Goal: Task Accomplishment & Management: Manage account settings

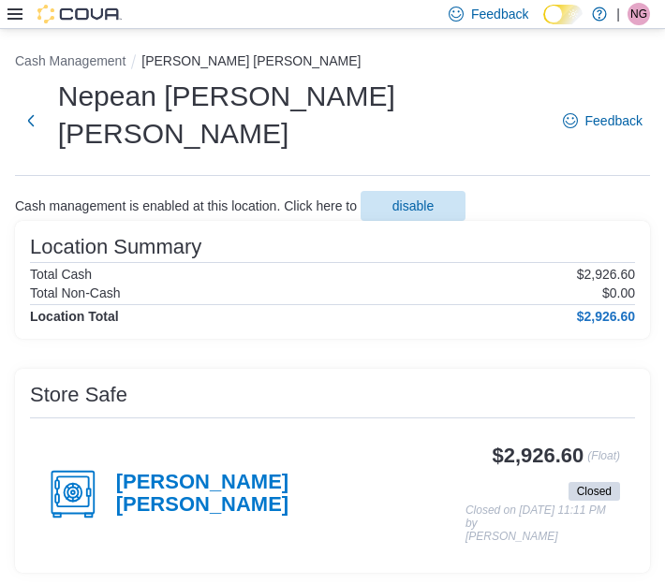
scroll to position [30, 0]
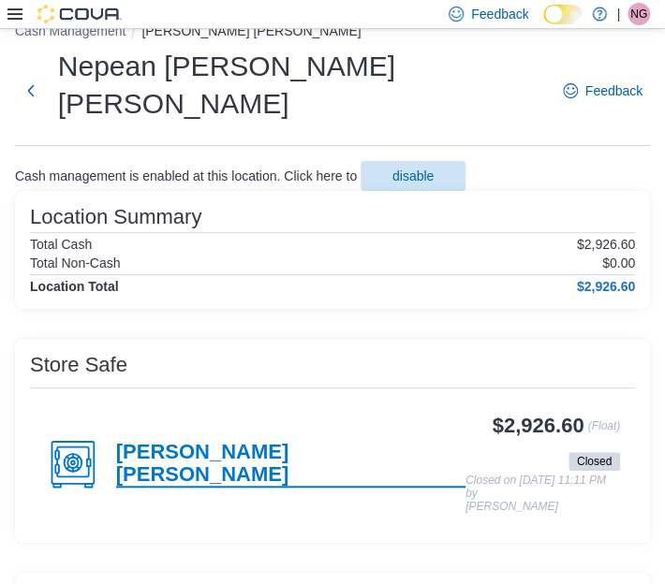
click at [125, 441] on h4 "[PERSON_NAME] [PERSON_NAME]" at bounding box center [290, 464] width 349 height 47
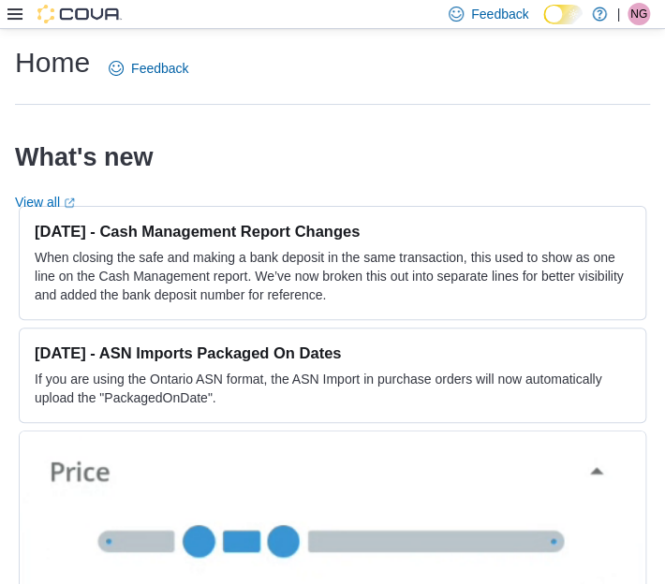
click at [17, 6] on div at bounding box center [64, 14] width 114 height 19
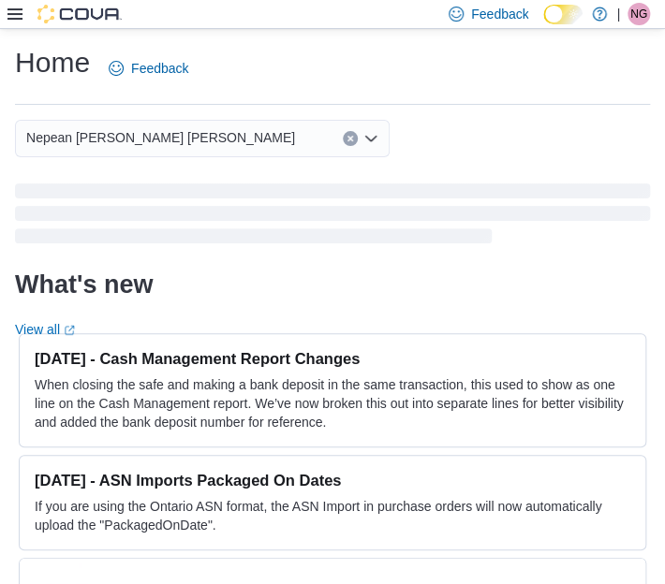
click at [16, 13] on icon at bounding box center [14, 13] width 15 height 11
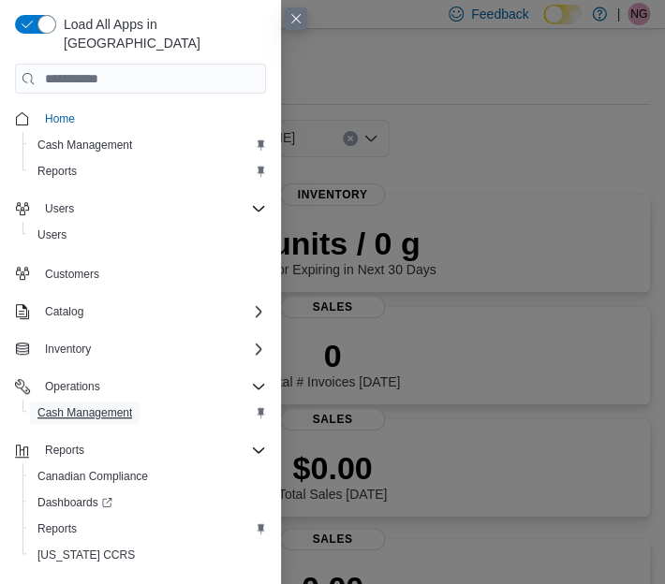
click at [75, 406] on span "Cash Management" at bounding box center [84, 413] width 95 height 15
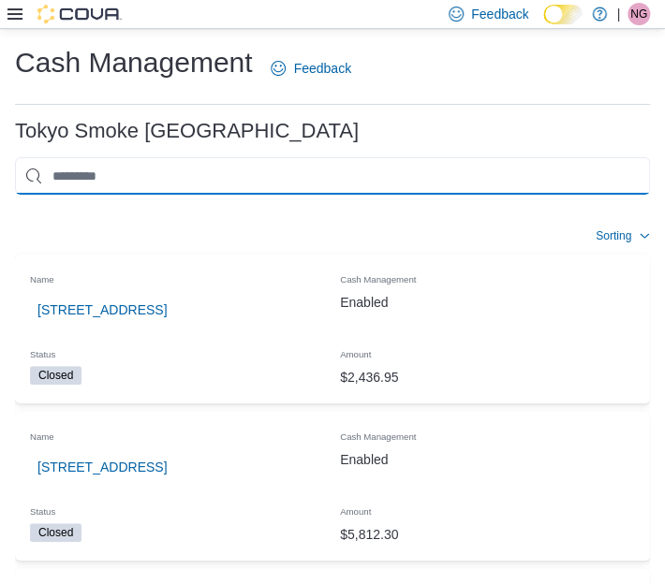
click at [222, 166] on input "This is a search bar. As you type, the results lower in the page will automatic…" at bounding box center [332, 175] width 635 height 37
type input "**"
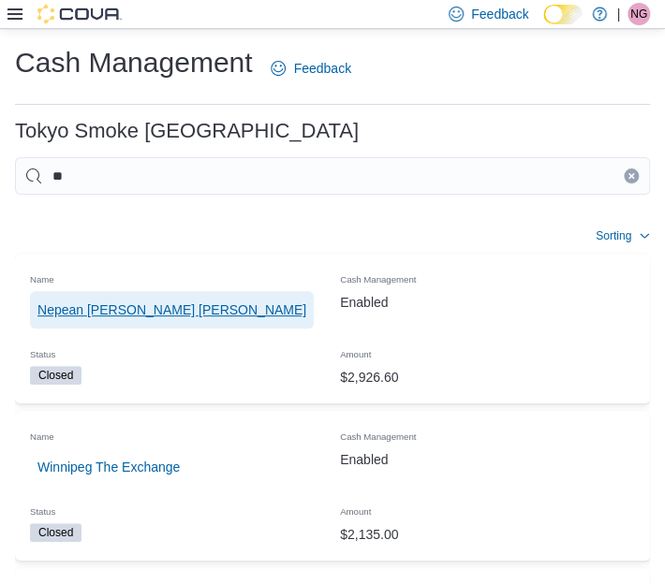
click at [110, 310] on span "Nepean [PERSON_NAME] [PERSON_NAME]" at bounding box center [171, 310] width 269 height 19
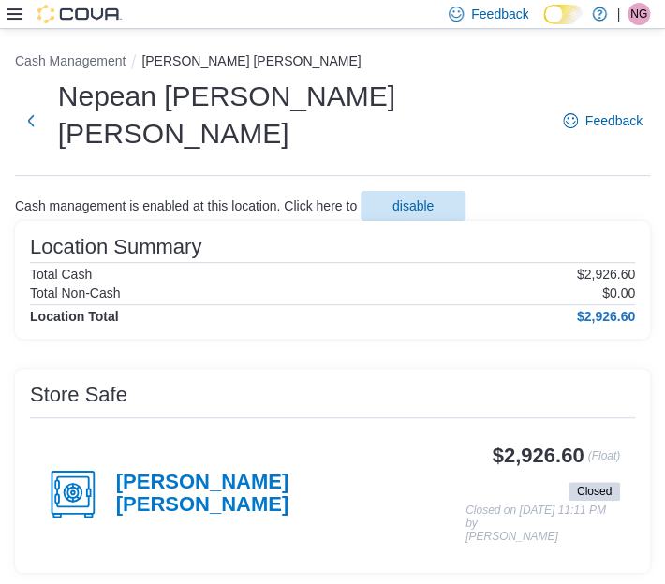
click at [211, 466] on div "[PERSON_NAME] [PERSON_NAME]" at bounding box center [255, 494] width 421 height 56
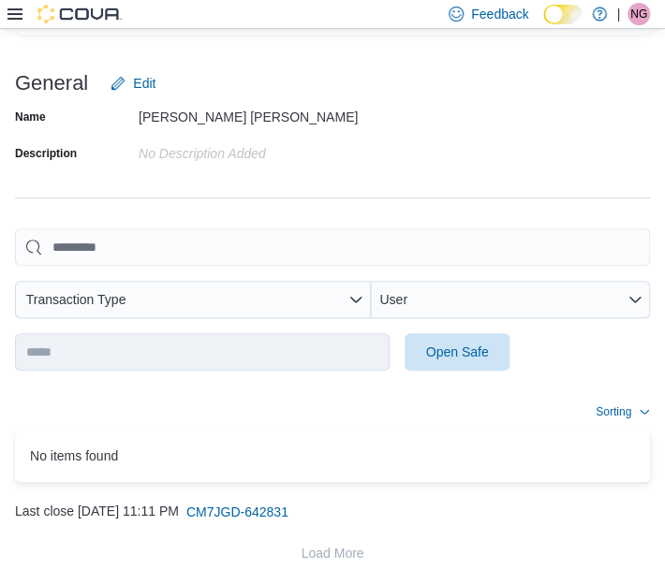
scroll to position [243, 0]
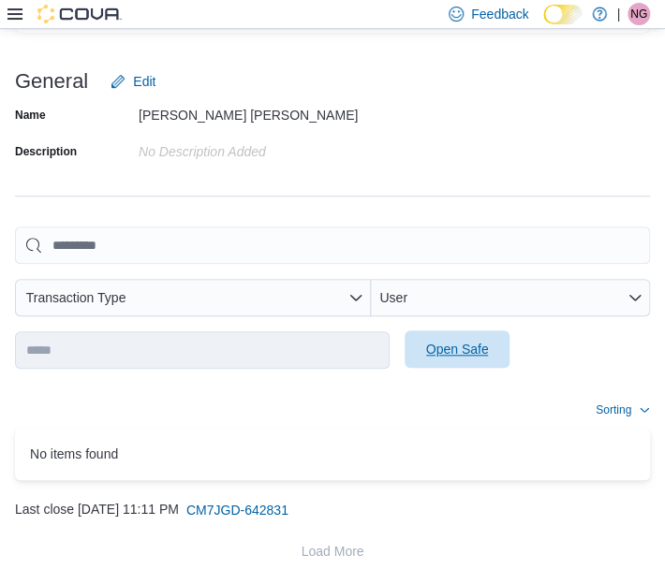
click at [450, 332] on div "**********" at bounding box center [332, 298] width 635 height 142
click at [450, 332] on span "Open Safe" at bounding box center [457, 349] width 82 height 37
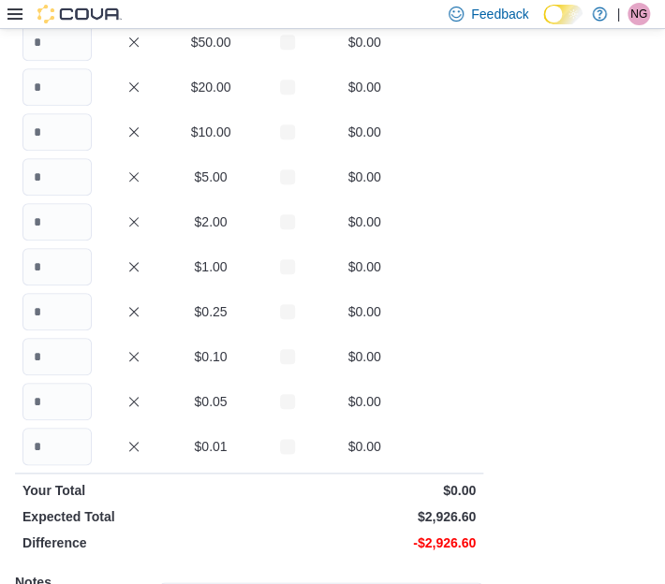
scroll to position [129, 0]
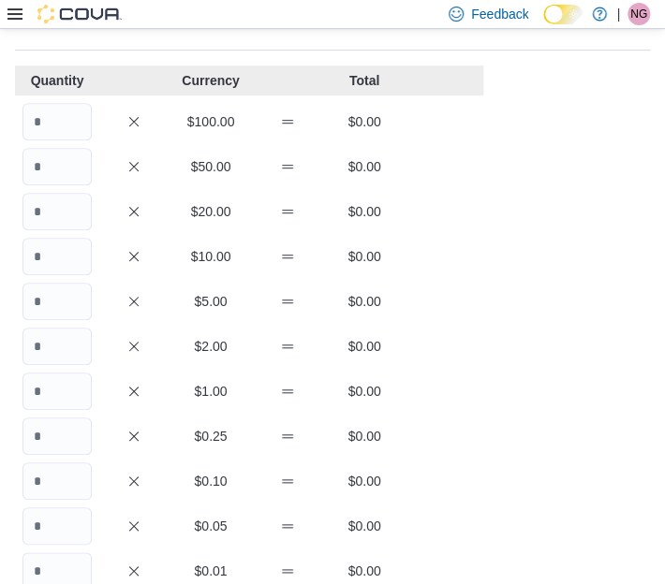
click at [342, 202] on p "$0.00" at bounding box center [364, 211] width 69 height 19
click at [60, 103] on input "Quantity" at bounding box center [56, 121] width 69 height 37
type input "*"
type input "**"
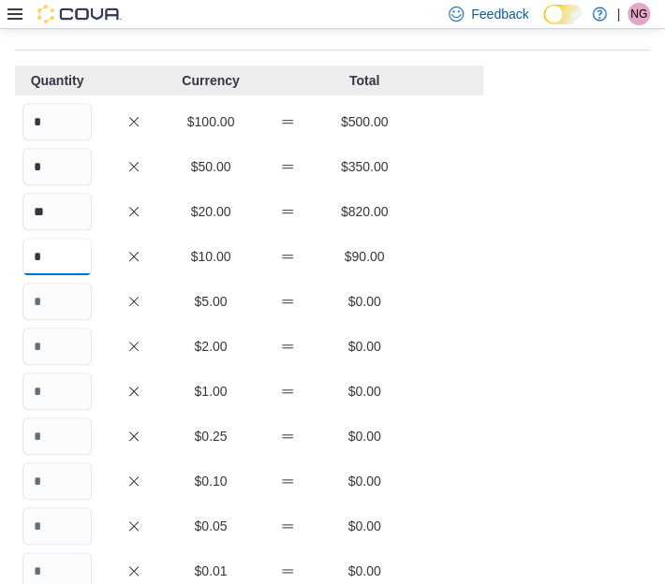
type input "*"
type input "**"
type input "***"
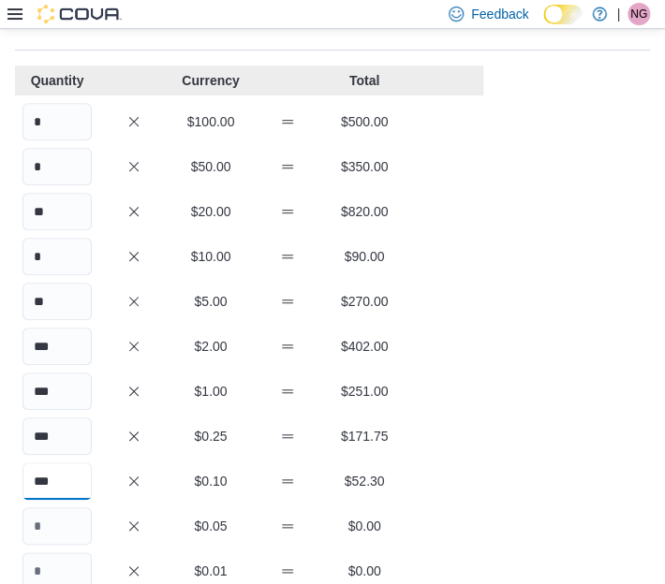
type input "***"
click at [494, 423] on div "Cash Management … Open Safe Nepean Chapman Mills : Open Safe Feedback Quantity …" at bounding box center [332, 409] width 665 height 1018
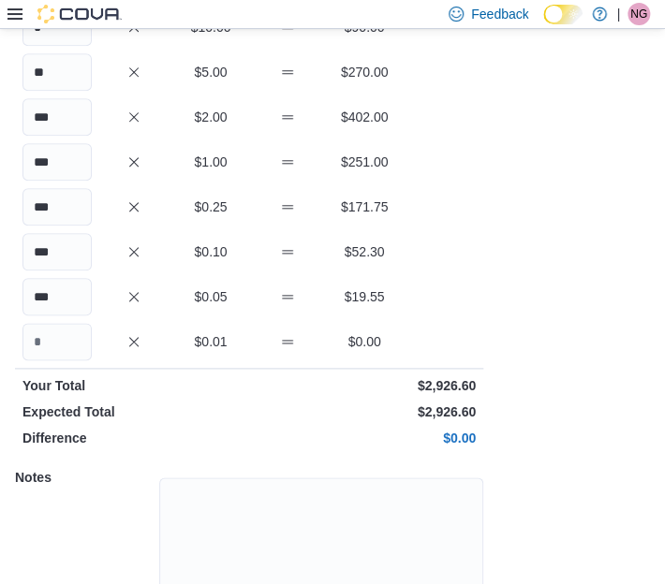
scroll to position [425, 0]
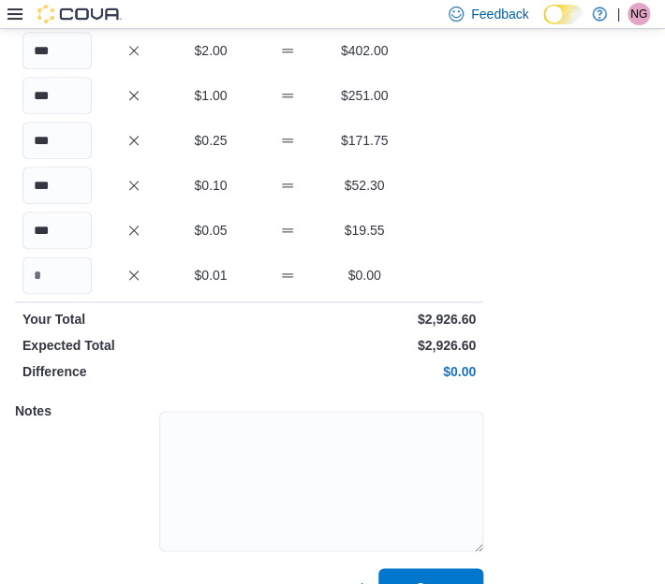
click at [414, 568] on span "Save" at bounding box center [431, 586] width 82 height 37
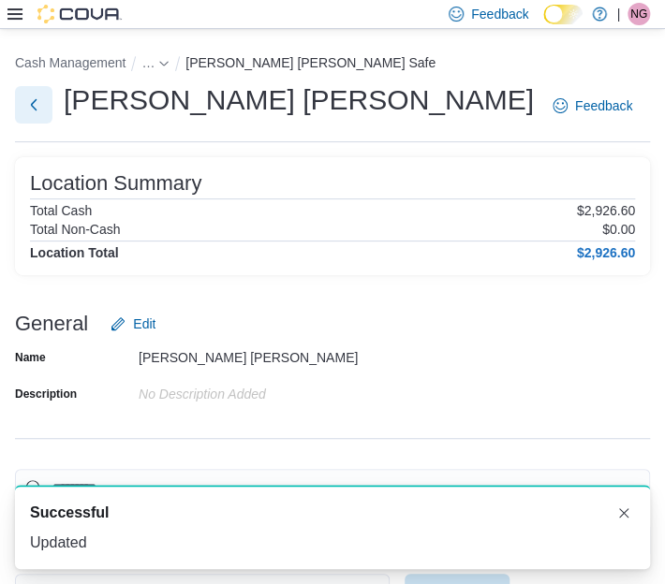
click at [35, 102] on button "Next" at bounding box center [33, 104] width 37 height 37
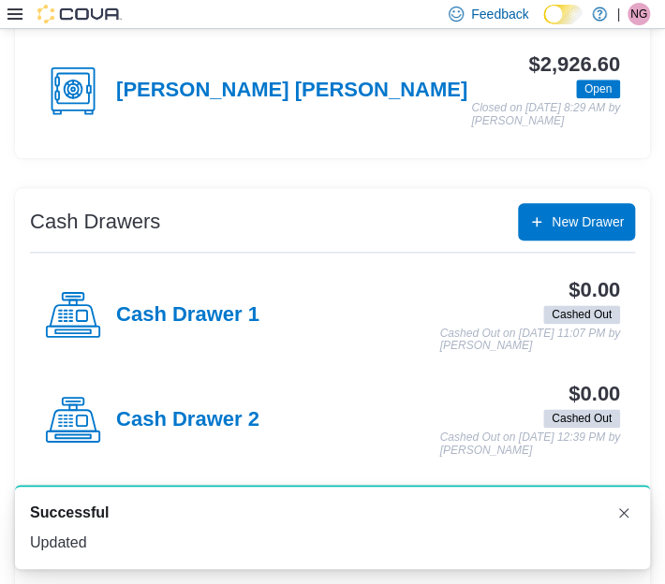
scroll to position [416, 0]
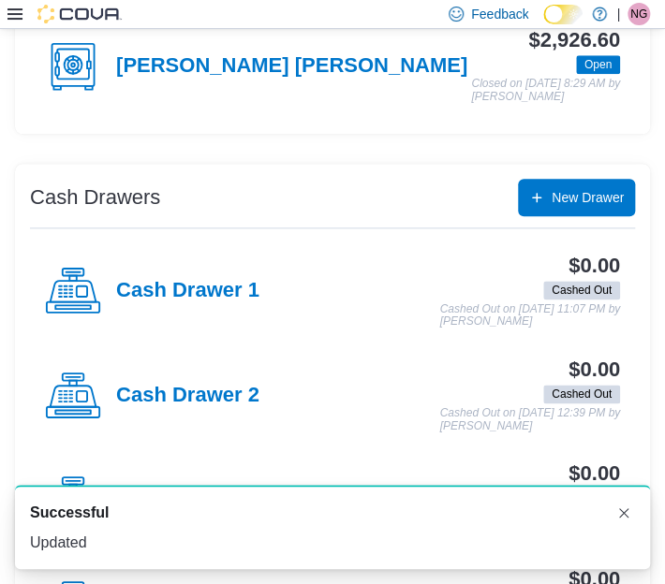
click at [155, 273] on div "Cash Drawer 1" at bounding box center [152, 291] width 214 height 56
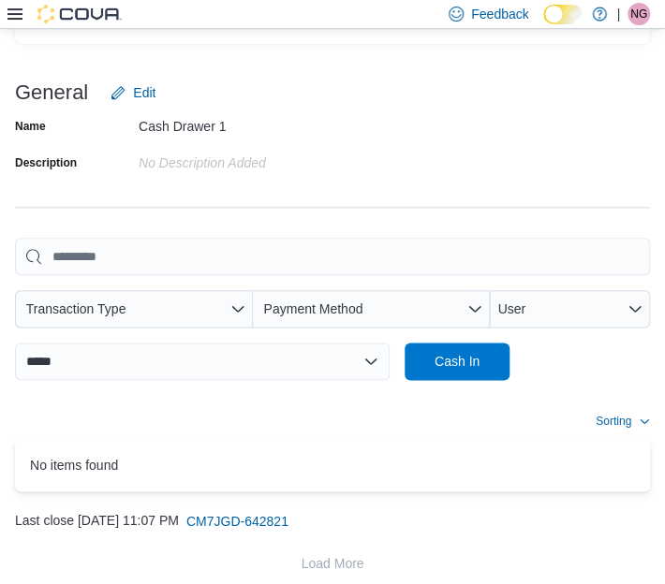
scroll to position [376, 0]
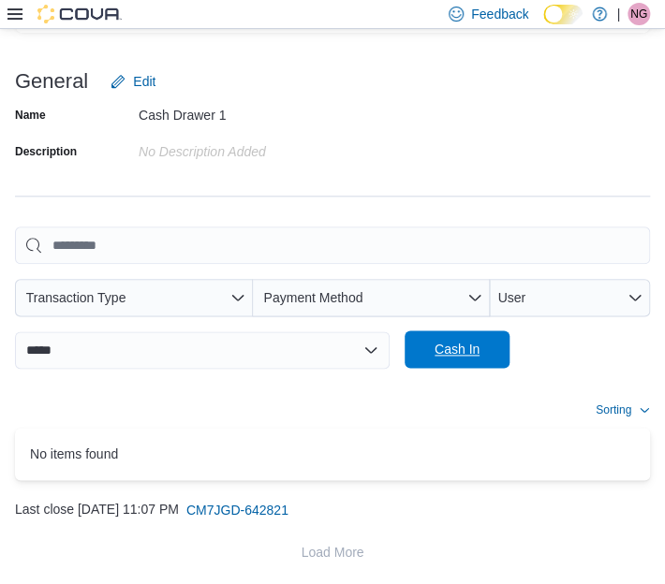
drag, startPoint x: 456, startPoint y: 347, endPoint x: 446, endPoint y: 350, distance: 10.7
click at [446, 350] on span "Cash In" at bounding box center [457, 349] width 45 height 19
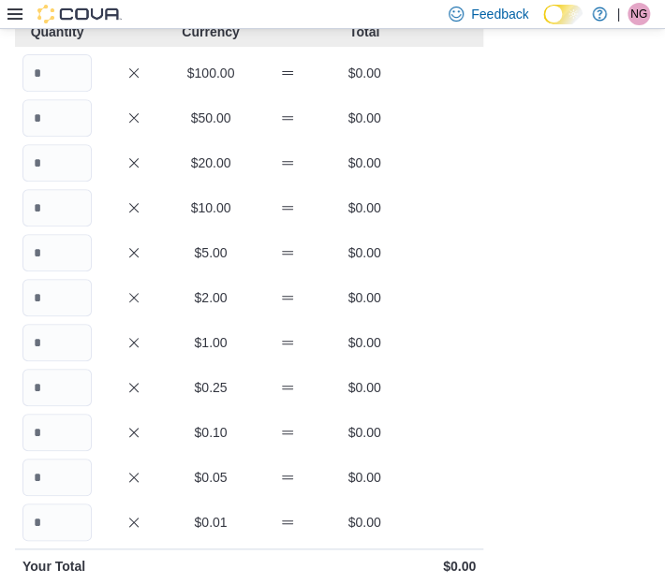
scroll to position [138, 0]
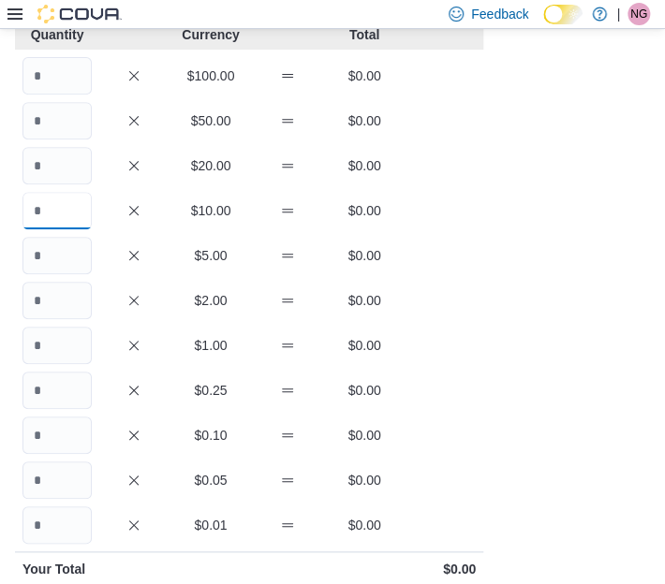
click at [37, 203] on input "Quantity" at bounding box center [56, 210] width 69 height 37
type input "*"
type input "**"
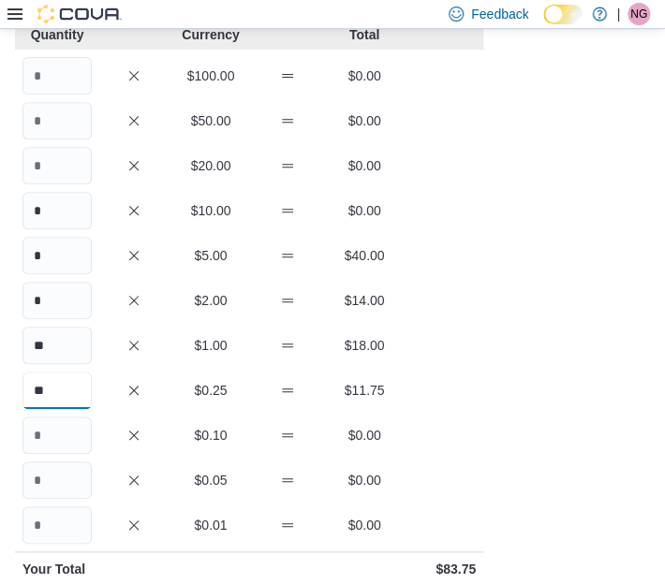
type input "**"
click at [525, 240] on div "Cash Management … Cash In Cash Drawer 1 : Cash In Feedback Quantity Currency To…" at bounding box center [332, 381] width 665 height 981
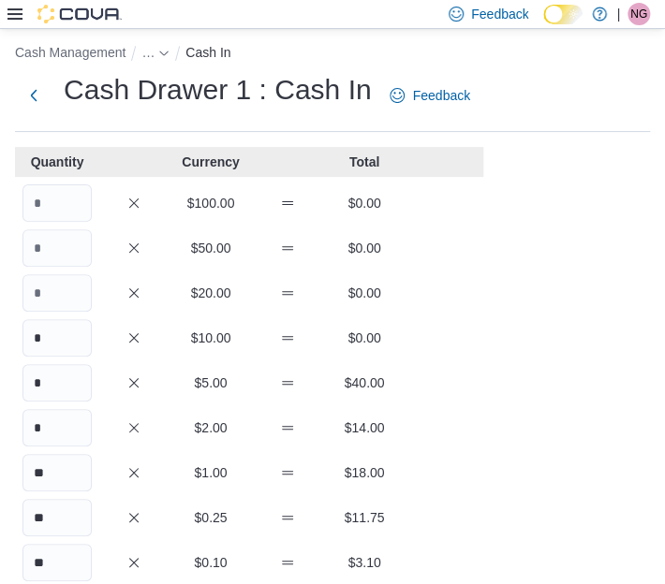
scroll to position [8, 0]
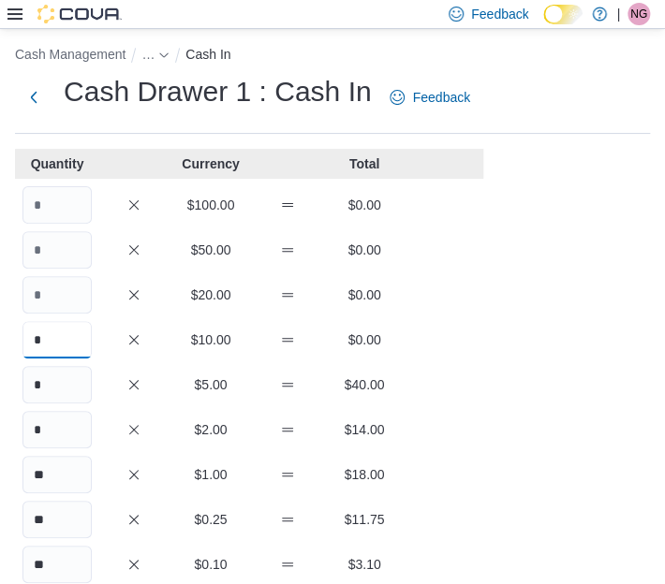
click at [60, 323] on input "*" at bounding box center [56, 339] width 69 height 37
type input "*"
click at [526, 386] on div "Cash Management … Cash In Cash Drawer 1 : Cash In Feedback Quantity Currency To…" at bounding box center [332, 511] width 665 height 981
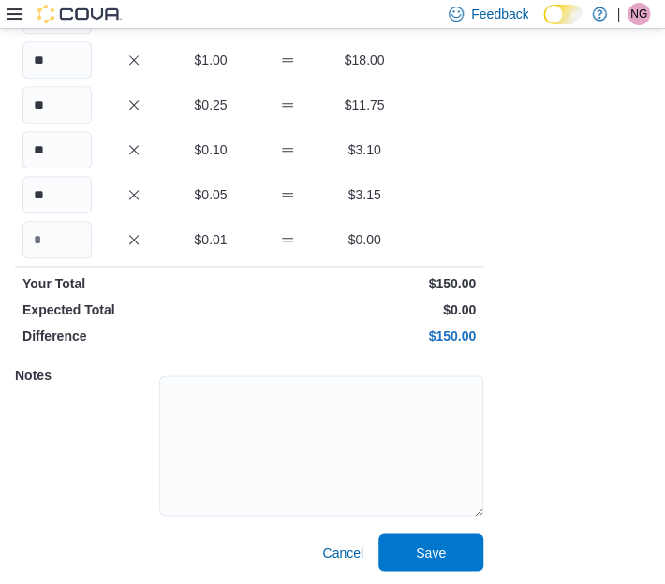
scroll to position [425, 0]
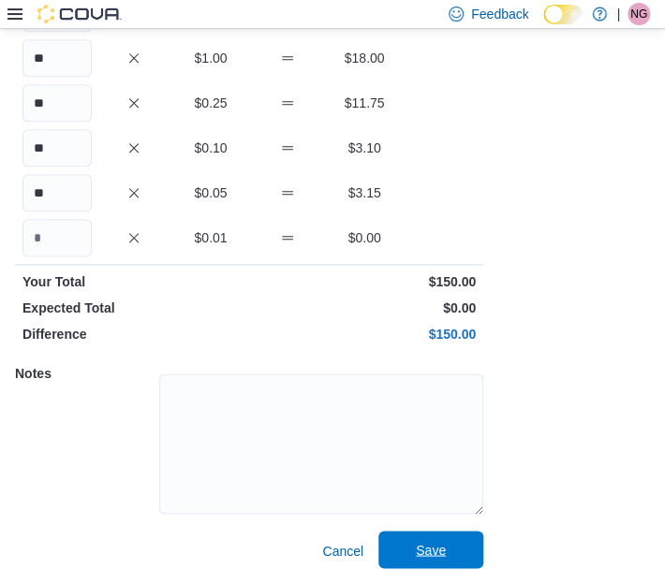
click at [417, 539] on span "Save" at bounding box center [431, 549] width 82 height 37
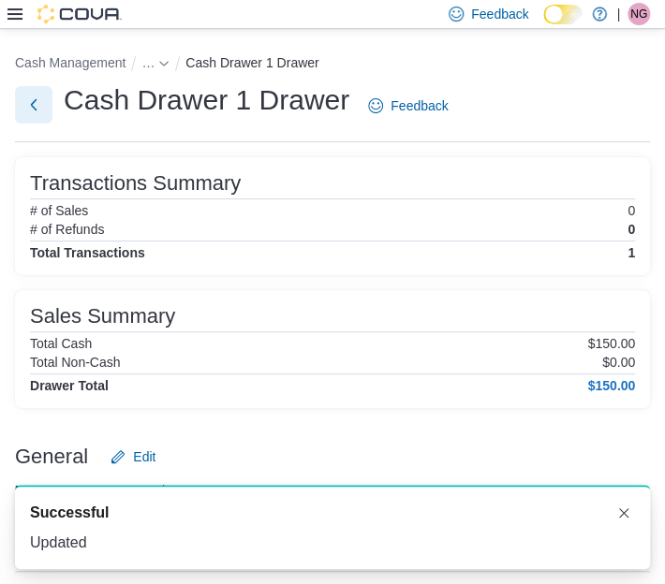
click at [35, 108] on button "Next" at bounding box center [33, 104] width 37 height 37
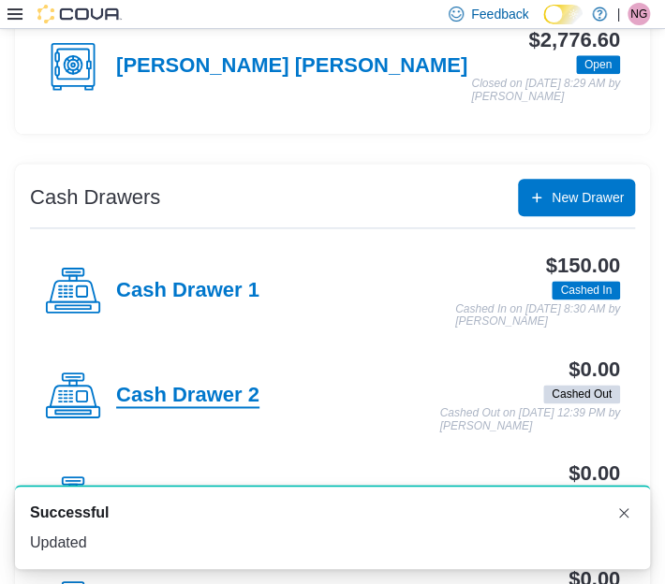
click at [222, 384] on h4 "Cash Drawer 2" at bounding box center [187, 396] width 143 height 24
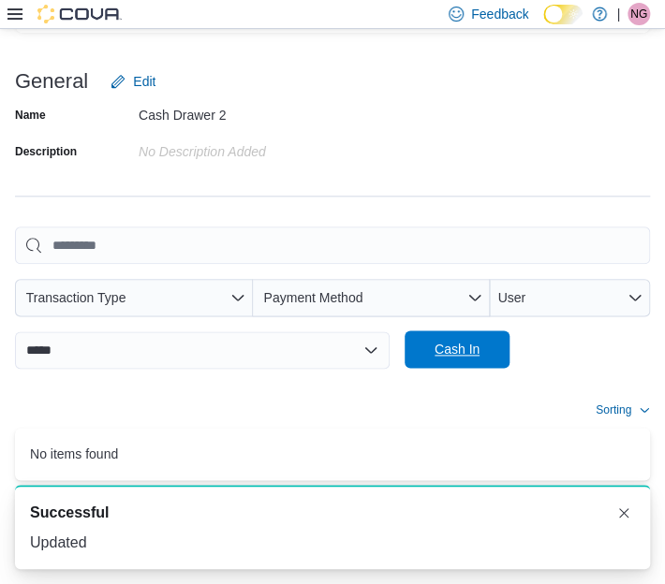
click at [444, 360] on span "Cash In" at bounding box center [457, 349] width 82 height 37
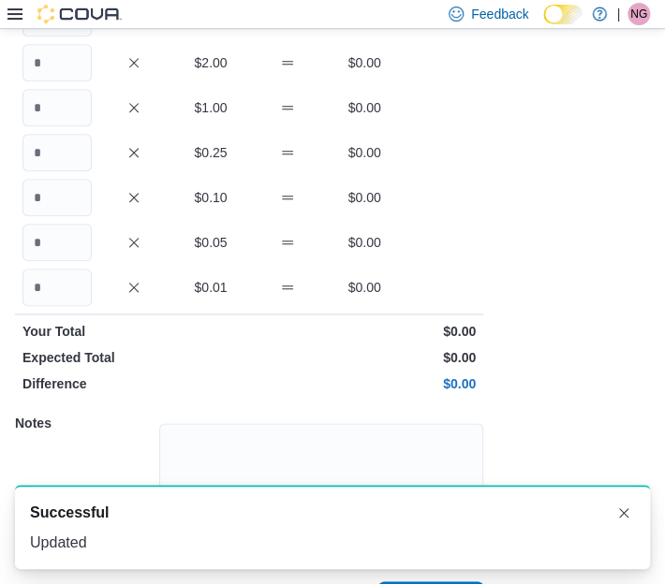
scroll to position [262, 0]
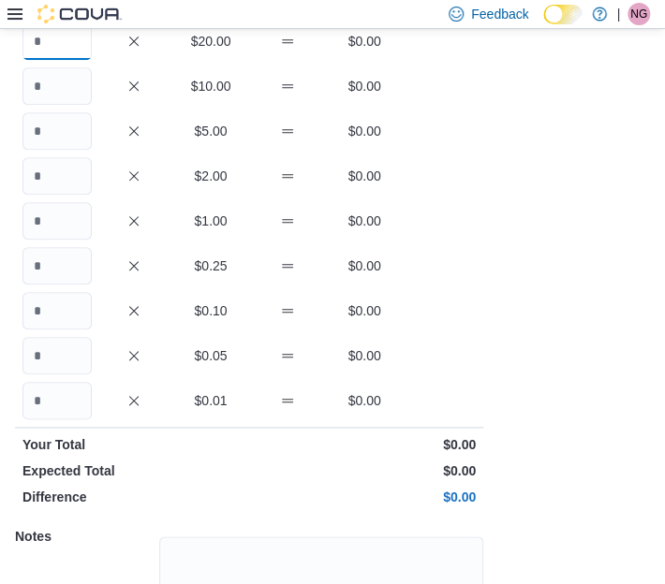
click at [44, 53] on input "Quantity" at bounding box center [56, 40] width 69 height 37
type input "*"
type input "**"
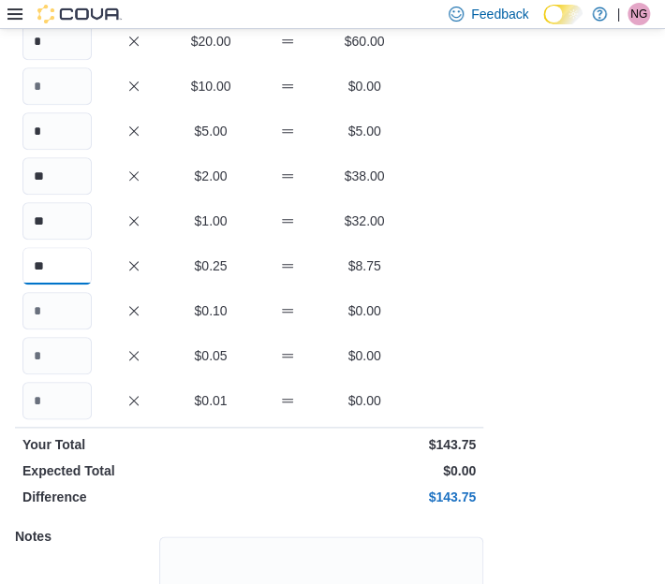
type input "**"
click at [587, 491] on div "Cash Management … Cash In Cash Drawer 2 : Cash In Feedback Quantity Currency To…" at bounding box center [332, 257] width 665 height 981
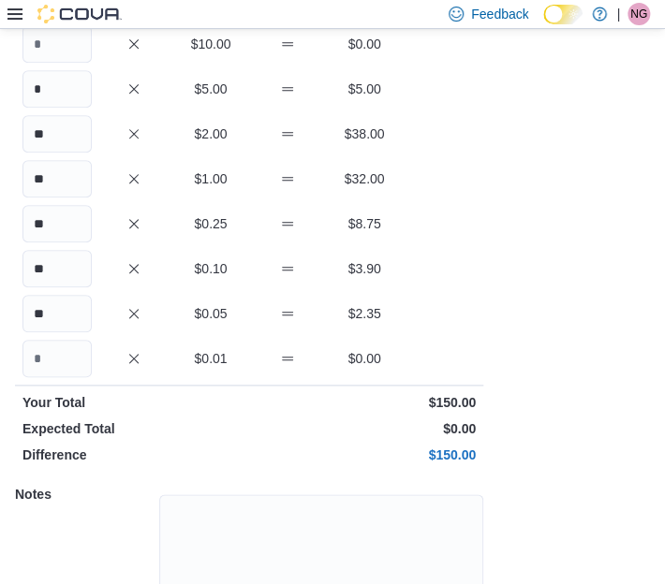
scroll to position [425, 0]
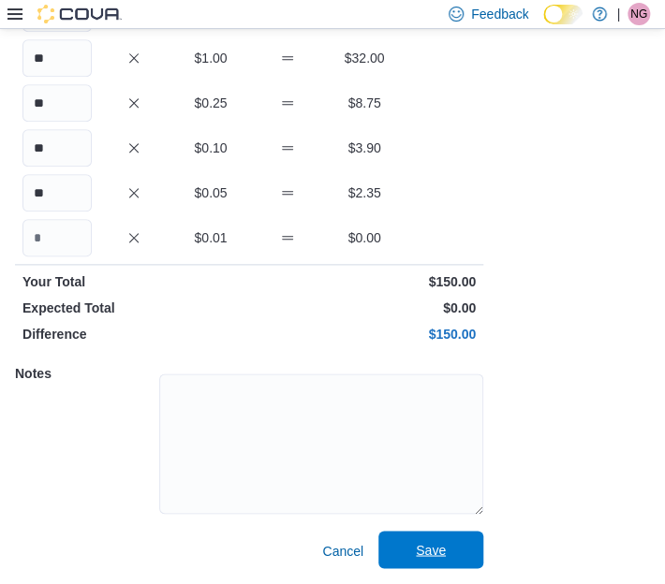
click at [436, 545] on span "Save" at bounding box center [431, 549] width 30 height 19
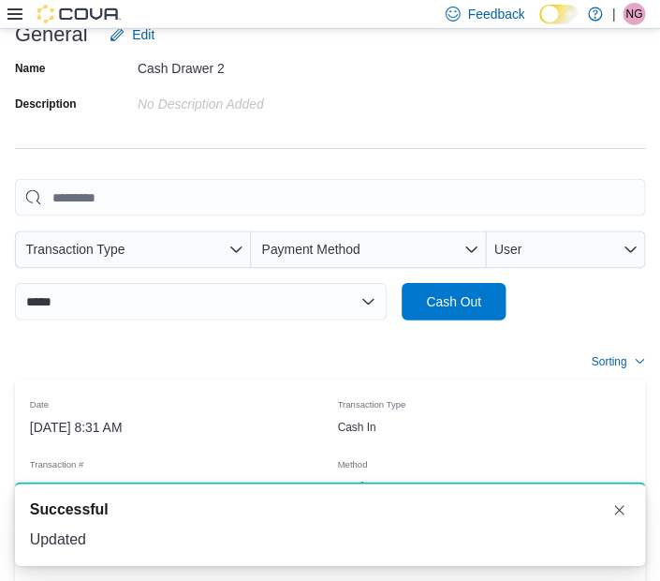
scroll to position [376, 0]
